Goal: Find specific page/section: Find specific page/section

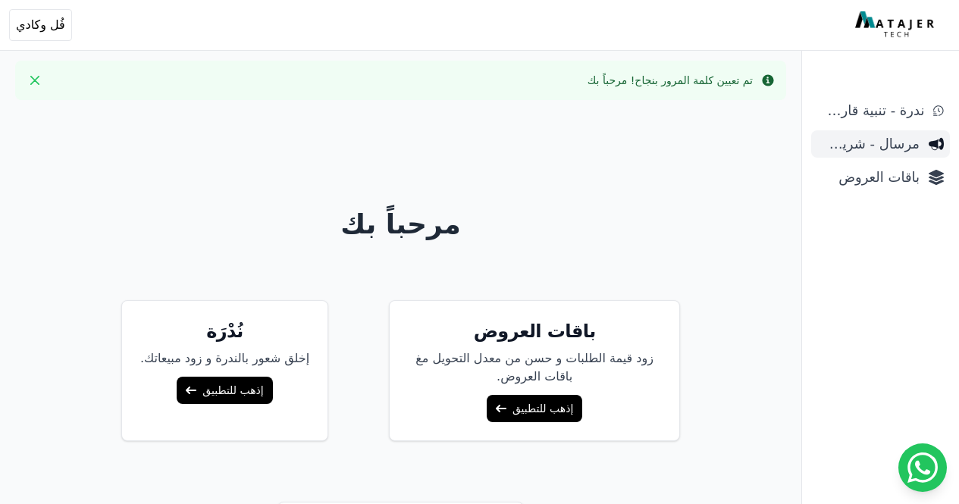
click at [894, 149] on span "مرسال - شريط دعاية" at bounding box center [869, 143] width 102 height 21
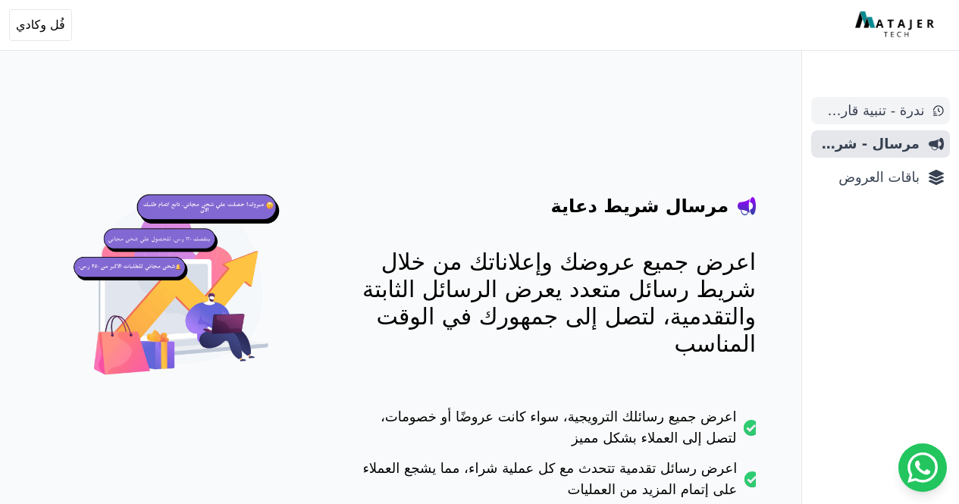
click at [918, 111] on span "ندرة - تنبية قارب علي النفاذ" at bounding box center [871, 110] width 107 height 21
